Goal: Transaction & Acquisition: Obtain resource

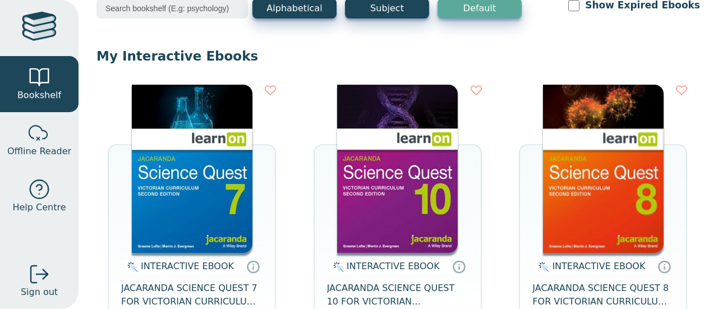
scroll to position [70, 0]
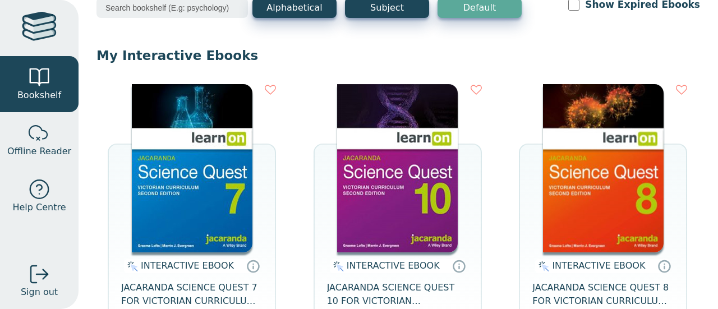
click at [626, 200] on img at bounding box center [603, 168] width 121 height 168
click at [651, 176] on img at bounding box center [603, 168] width 121 height 168
